Goal: Complete application form

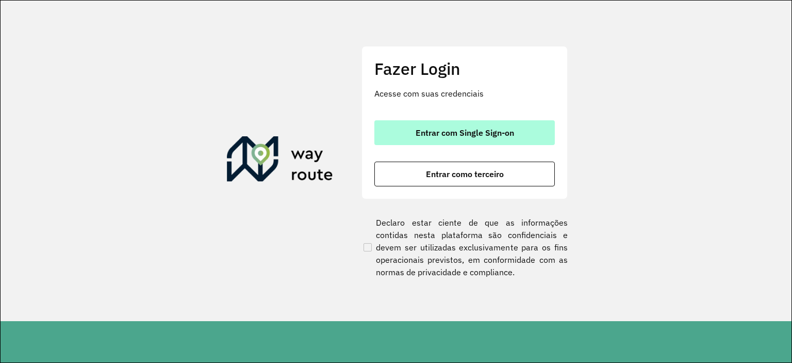
click at [459, 138] on button "Entrar com Single Sign-on" at bounding box center [464, 132] width 180 height 25
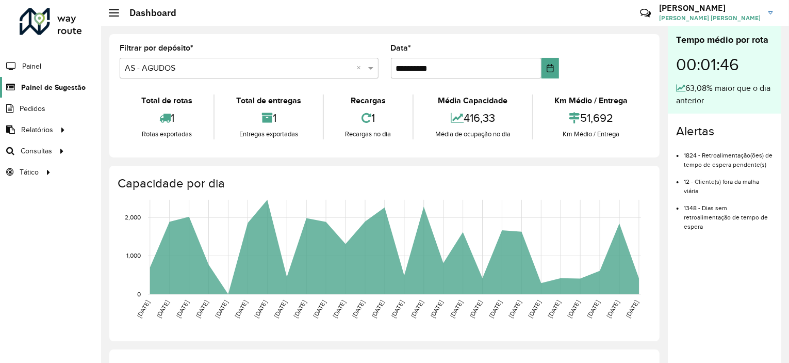
click at [66, 86] on span "Painel de Sugestão" at bounding box center [53, 87] width 64 height 11
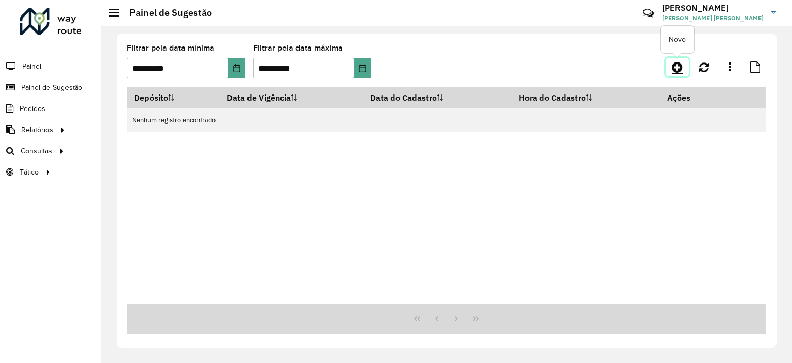
click at [670, 69] on link at bounding box center [677, 67] width 23 height 19
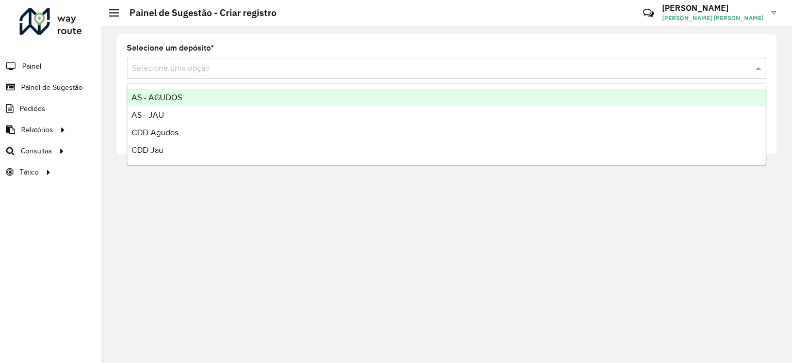
click at [243, 59] on div "Selecione uma opção" at bounding box center [446, 68] width 639 height 21
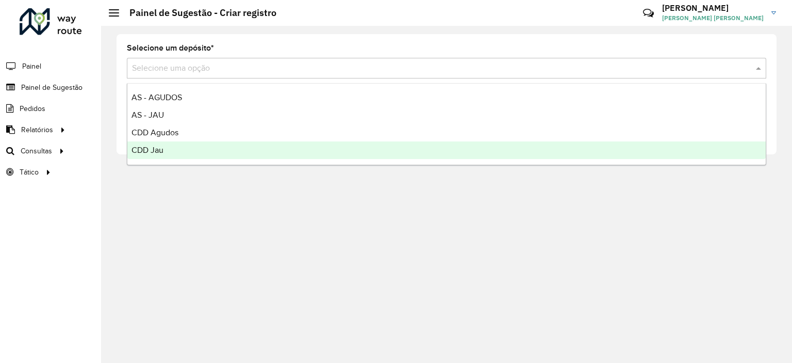
click at [166, 154] on div "CDD Jau" at bounding box center [446, 150] width 638 height 18
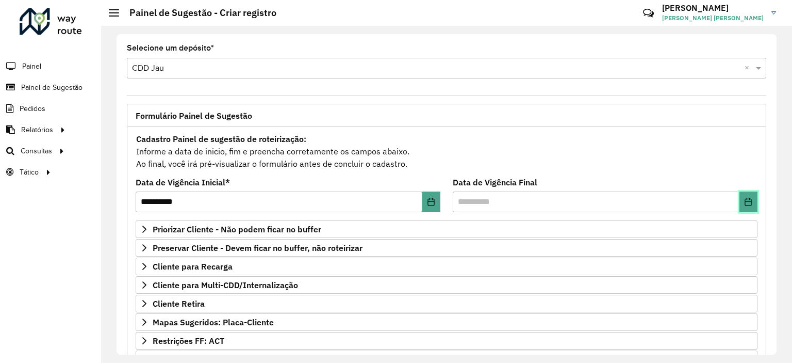
click at [753, 195] on button "Choose Date" at bounding box center [749, 201] width 18 height 21
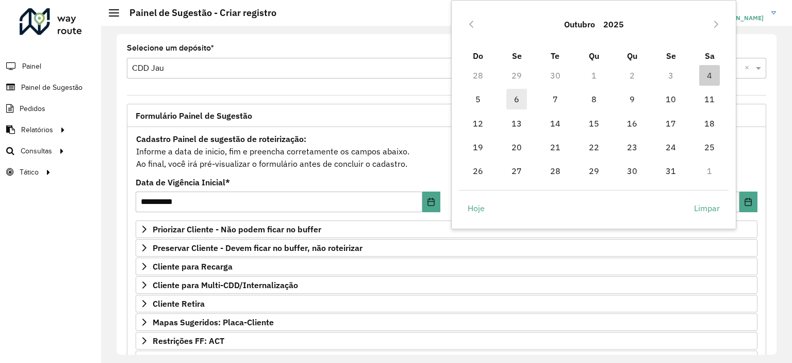
click at [516, 99] on span "6" at bounding box center [516, 99] width 21 height 21
type input "**********"
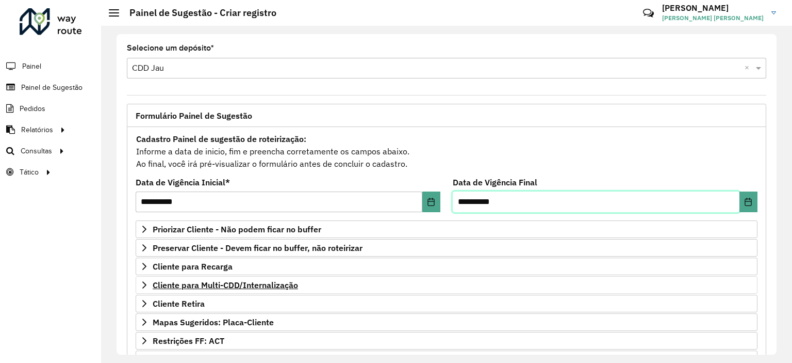
scroll to position [147, 0]
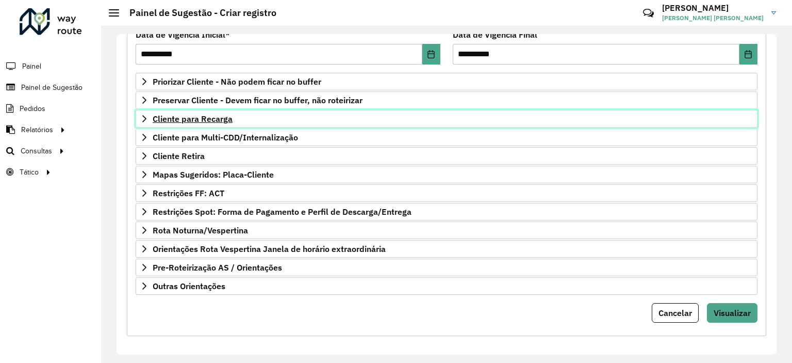
click at [213, 118] on span "Cliente para Recarga" at bounding box center [193, 118] width 80 height 8
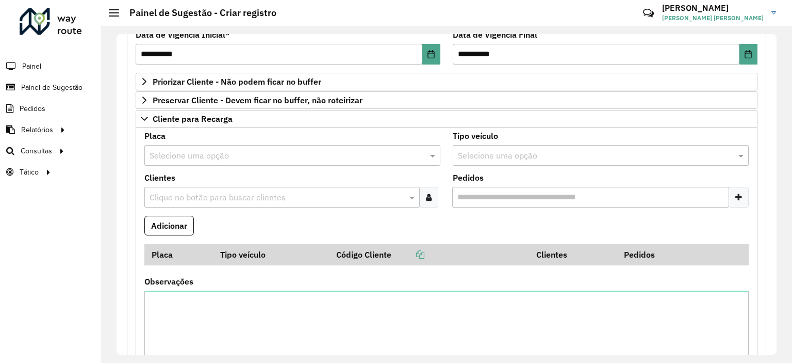
click at [217, 150] on input "text" at bounding box center [282, 156] width 265 height 12
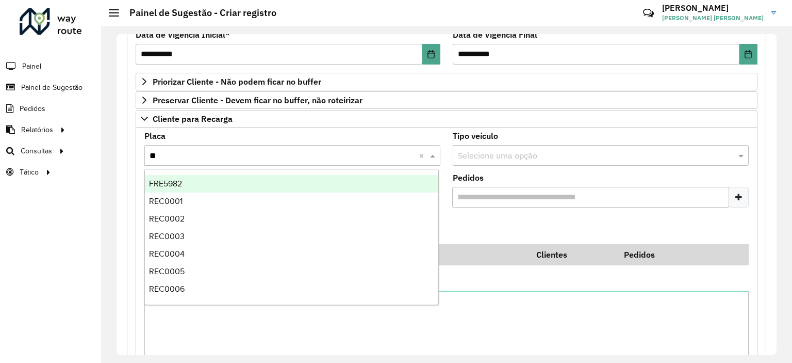
type input "***"
click at [189, 183] on div "REC0001" at bounding box center [292, 184] width 294 height 18
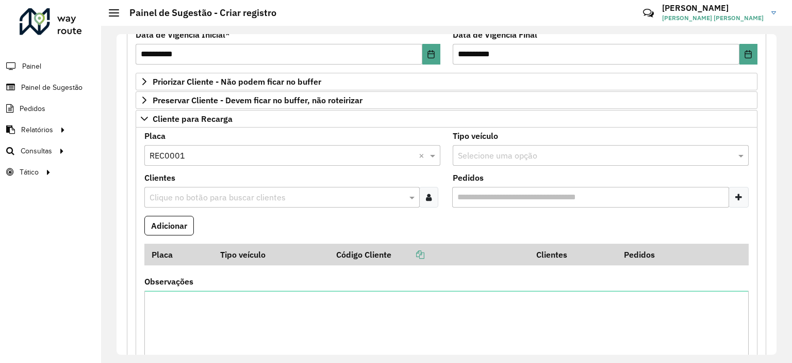
click at [190, 202] on input "text" at bounding box center [277, 197] width 260 height 12
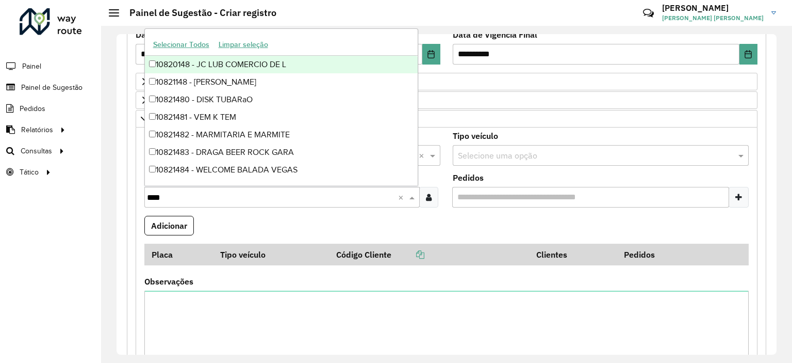
type input "*****"
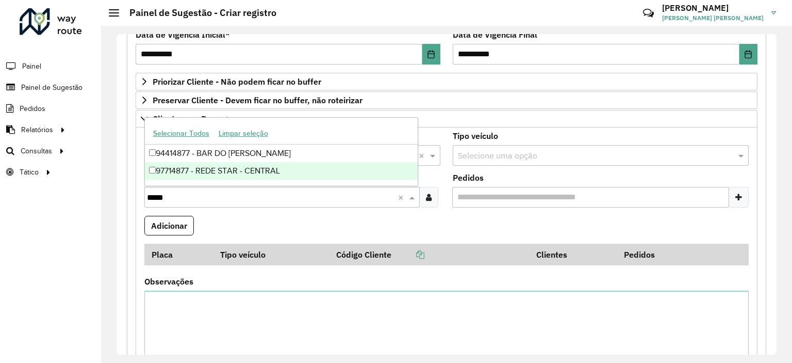
click at [202, 170] on div "97714877 - REDE STAR - CENTRAL" at bounding box center [281, 171] width 273 height 18
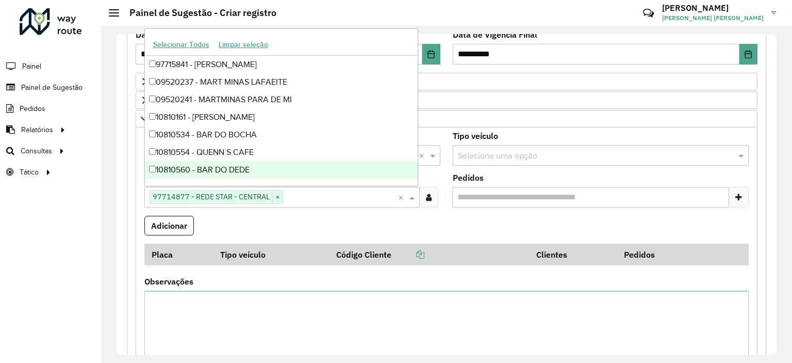
click at [190, 210] on formly-field "Clientes Clique no botão para buscar clientes 97714877 - REDE STAR - CENTRAL × ×" at bounding box center [292, 195] width 308 height 42
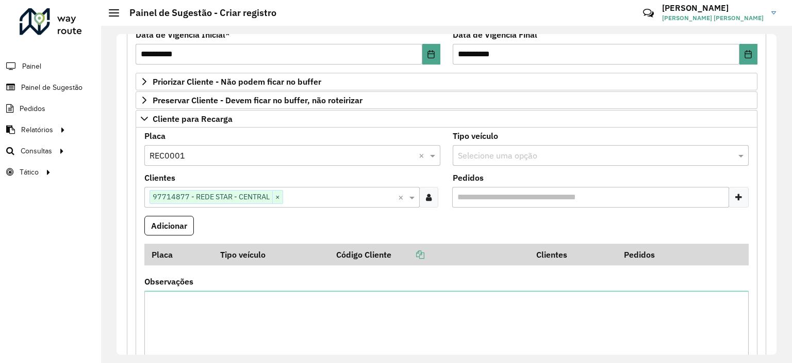
click at [188, 216] on button "Adicionar" at bounding box center [169, 226] width 50 height 20
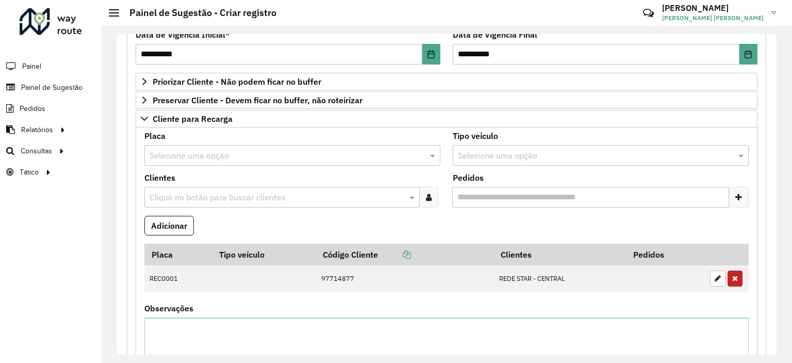
click at [324, 358] on div "**********" at bounding box center [446, 194] width 691 height 337
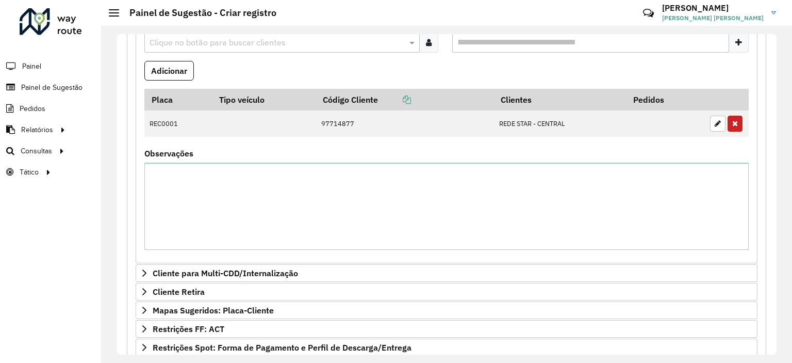
scroll to position [438, 0]
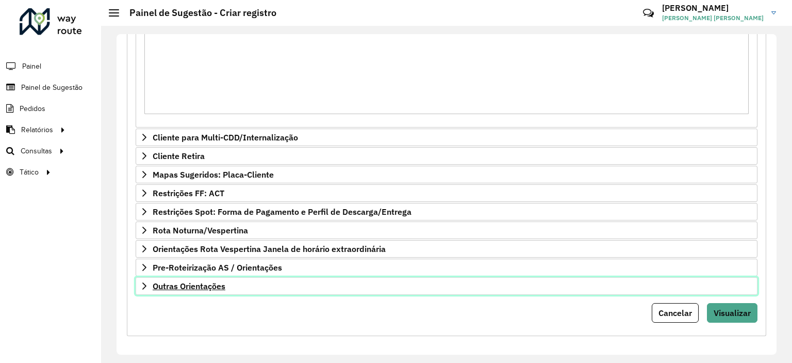
click at [216, 285] on span "Outras Orientações" at bounding box center [189, 286] width 73 height 8
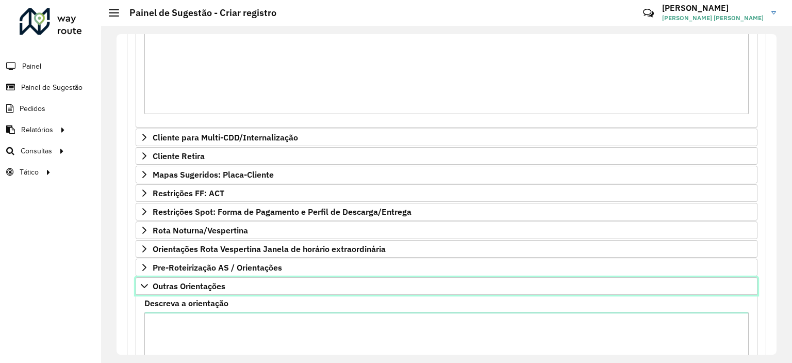
scroll to position [533, 0]
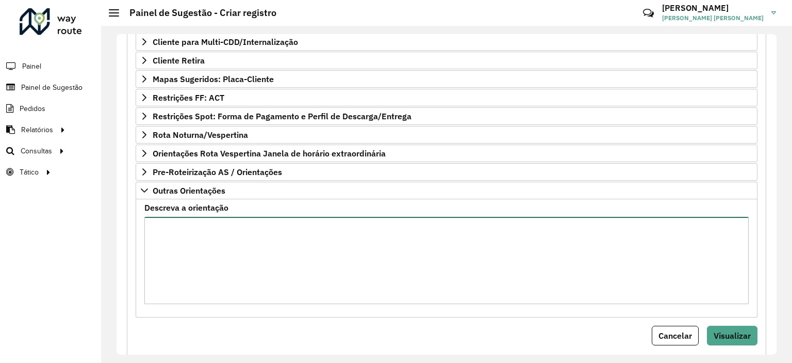
click at [217, 262] on textarea "Descreva a orientação" at bounding box center [446, 260] width 604 height 87
type textarea "**********"
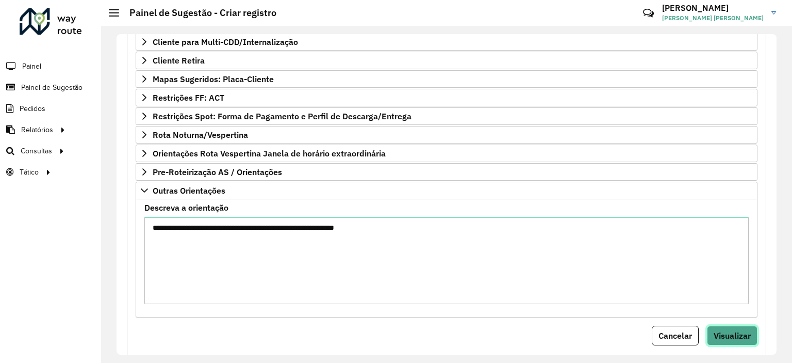
click at [722, 336] on span "Visualizar" at bounding box center [732, 335] width 37 height 10
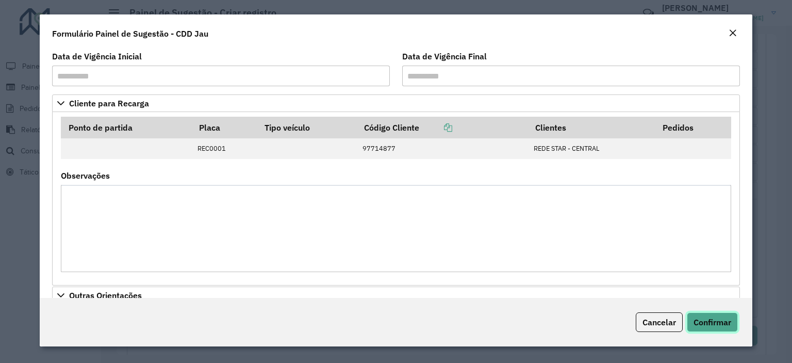
click at [712, 321] on span "Confirmar" at bounding box center [713, 322] width 38 height 10
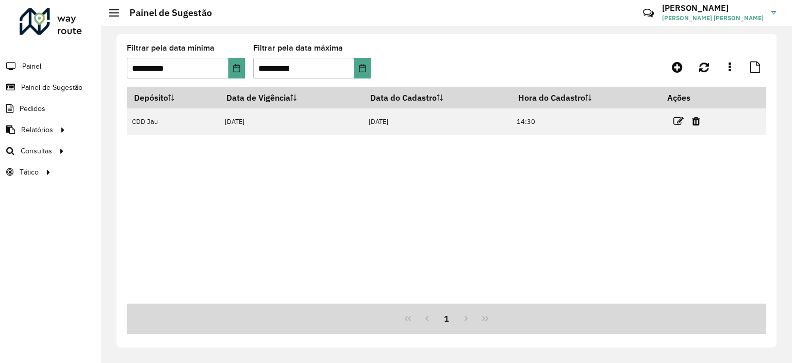
click at [324, 258] on div "Depósito Data de Vigência Data do Cadastro Hora do Cadastro Ações CDD Jau [DATE…" at bounding box center [446, 195] width 639 height 217
click at [361, 179] on div "Depósito Data de Vigência Data do Cadastro Hora do Cadastro Ações CDD Jau [DATE…" at bounding box center [446, 195] width 639 height 217
